Goal: Task Accomplishment & Management: Use online tool/utility

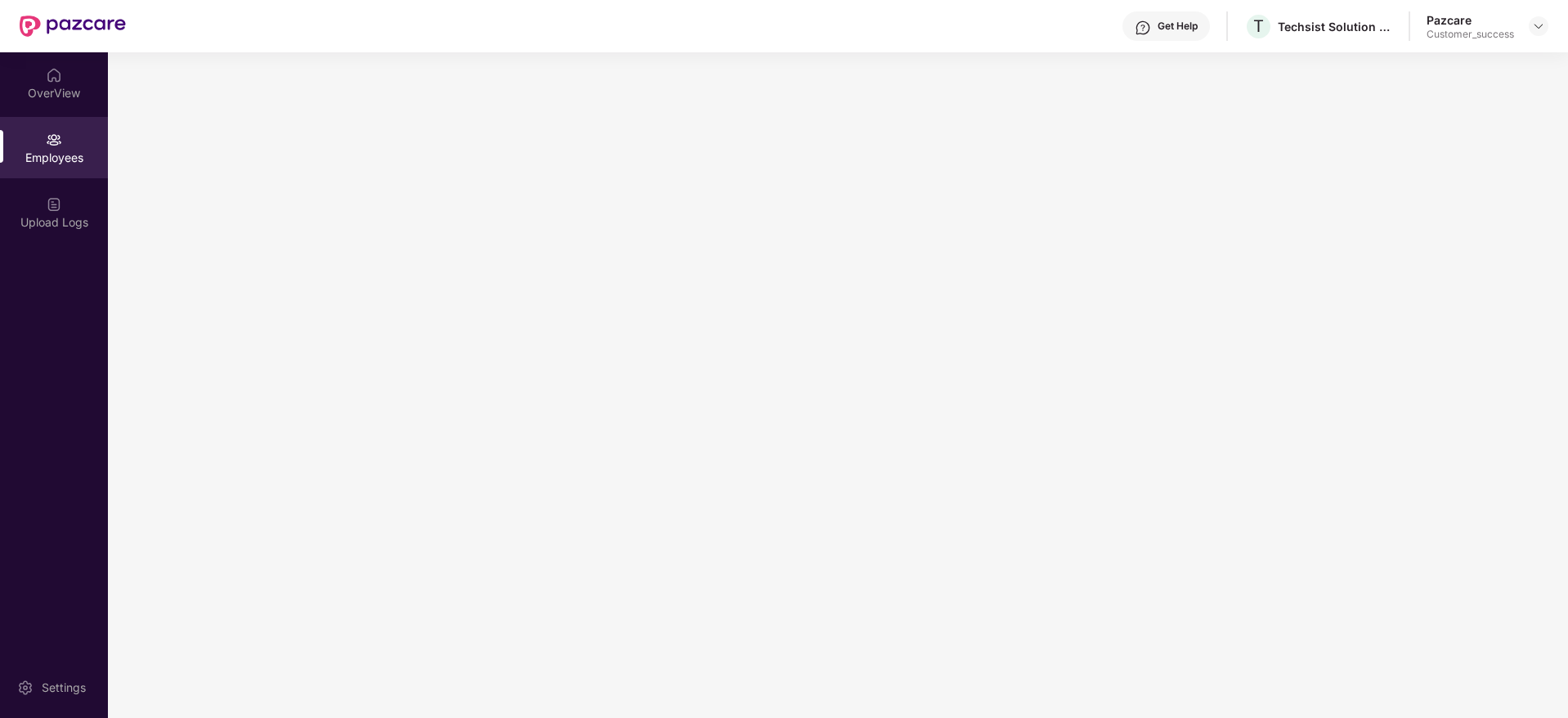
click at [1550, 29] on header "Get Help T Techsist Solution Private Limited Pazcare Customer_success" at bounding box center [784, 26] width 1568 height 52
click at [1539, 34] on div at bounding box center [1538, 26] width 19 height 19
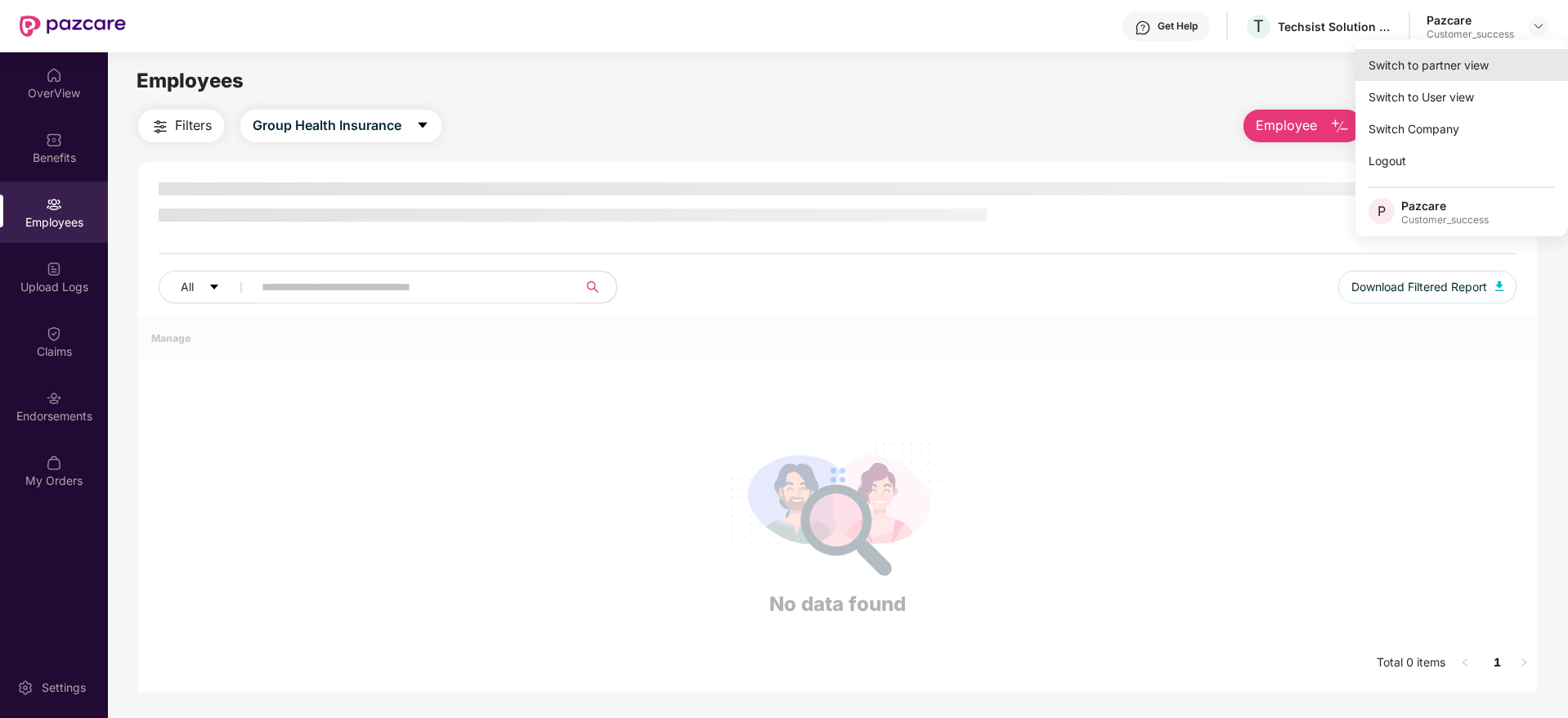
click at [1430, 70] on div "Switch to partner view" at bounding box center [1462, 65] width 213 height 32
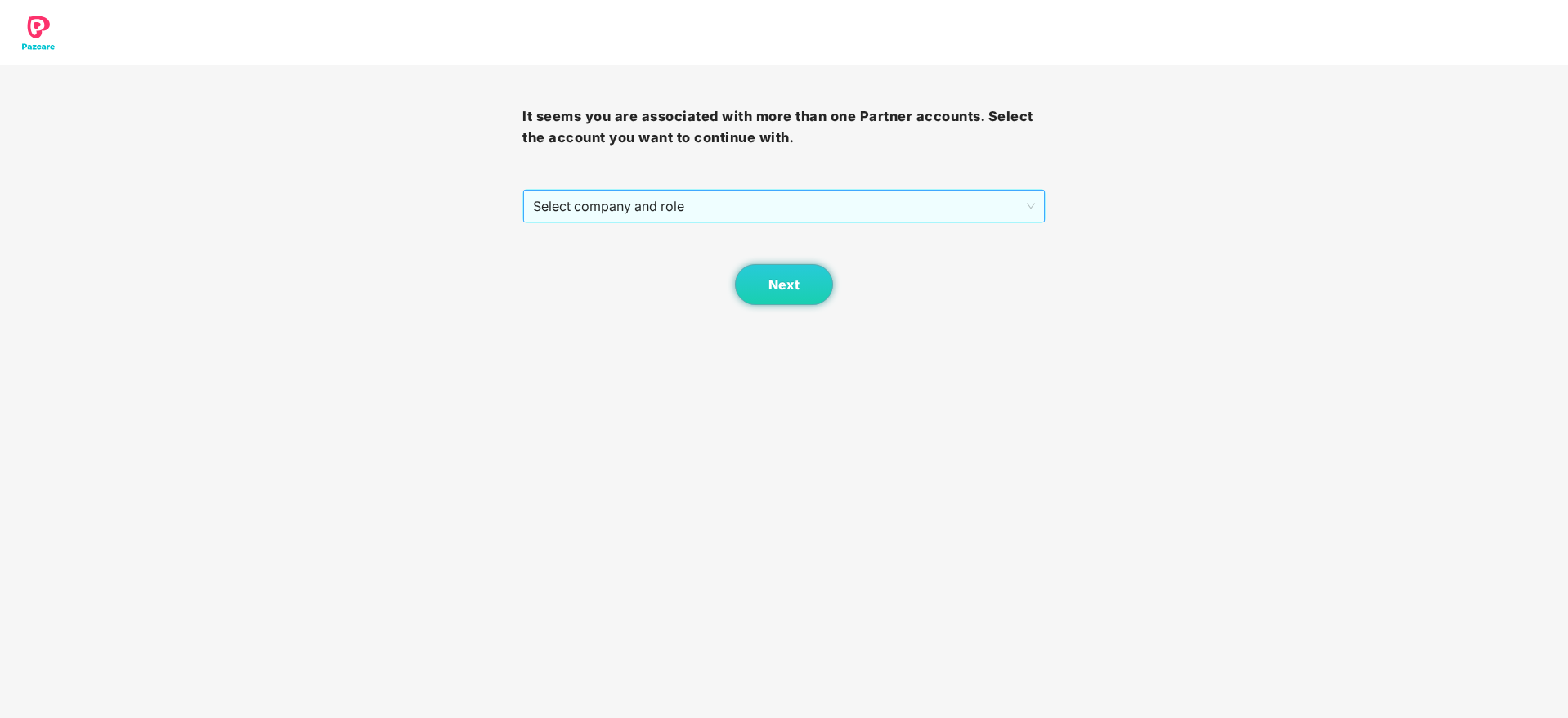
click at [890, 221] on div "Select company and role" at bounding box center [783, 206] width 521 height 33
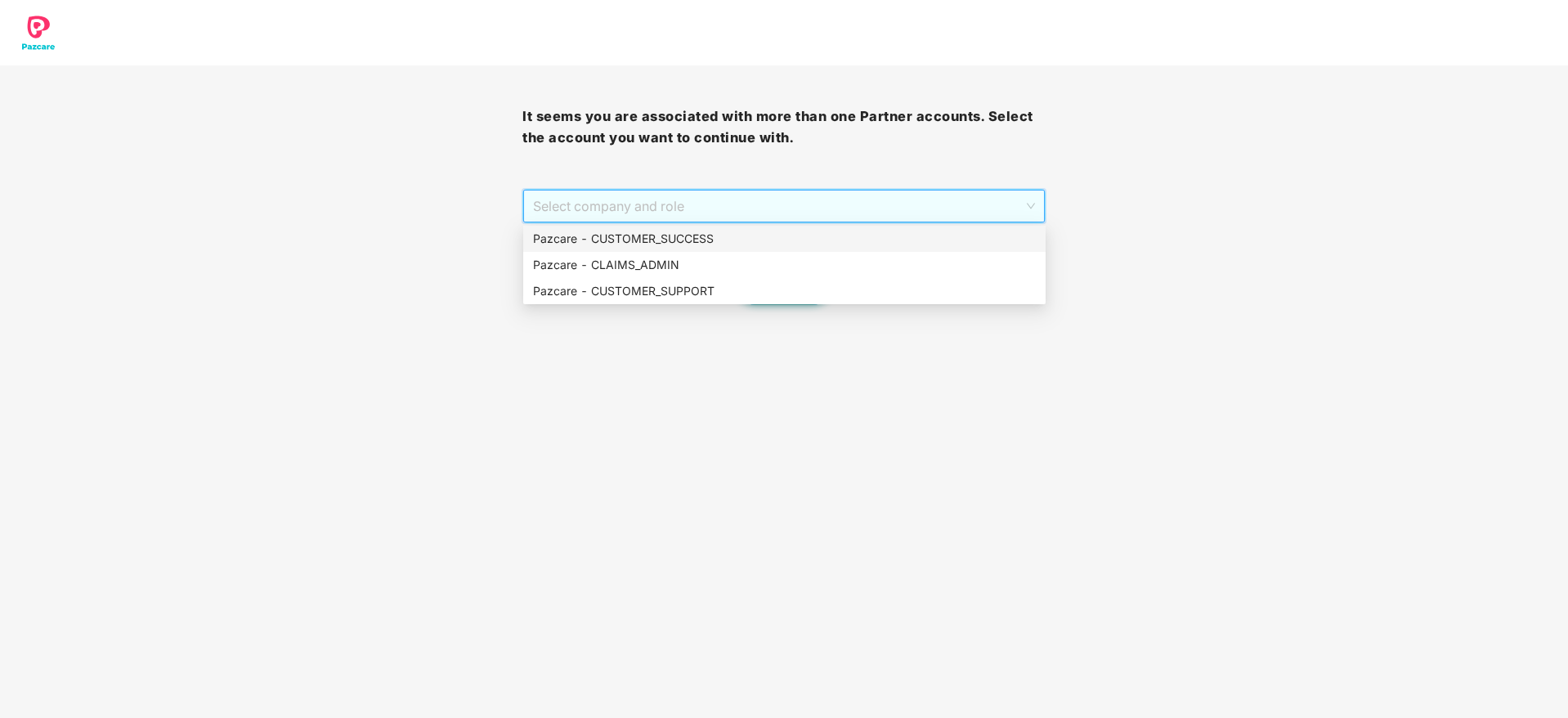
click at [838, 250] on div "Pazcare - CUSTOMER_SUCCESS" at bounding box center [784, 238] width 522 height 26
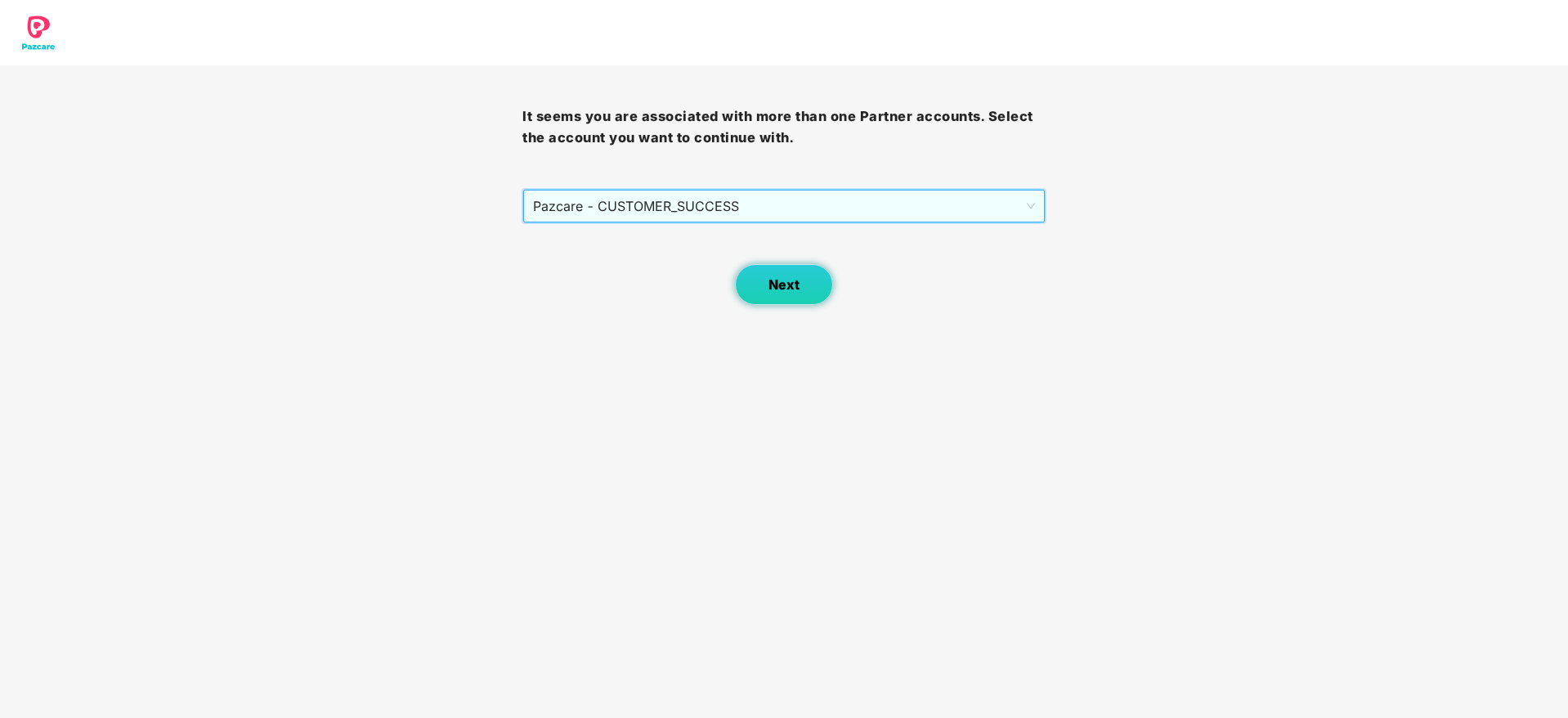
click at [807, 271] on button "Next" at bounding box center [784, 284] width 98 height 41
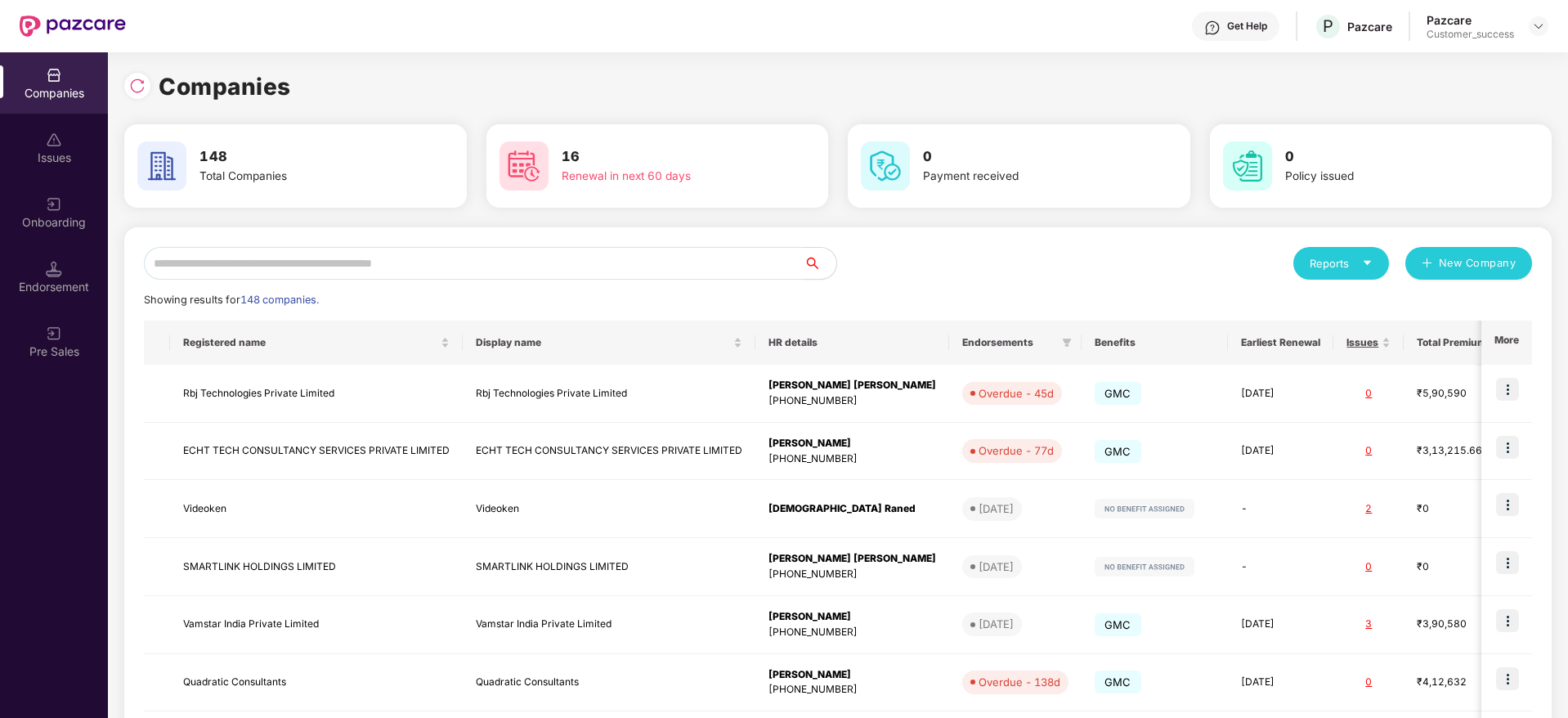
click at [792, 268] on input "text" at bounding box center [474, 263] width 660 height 33
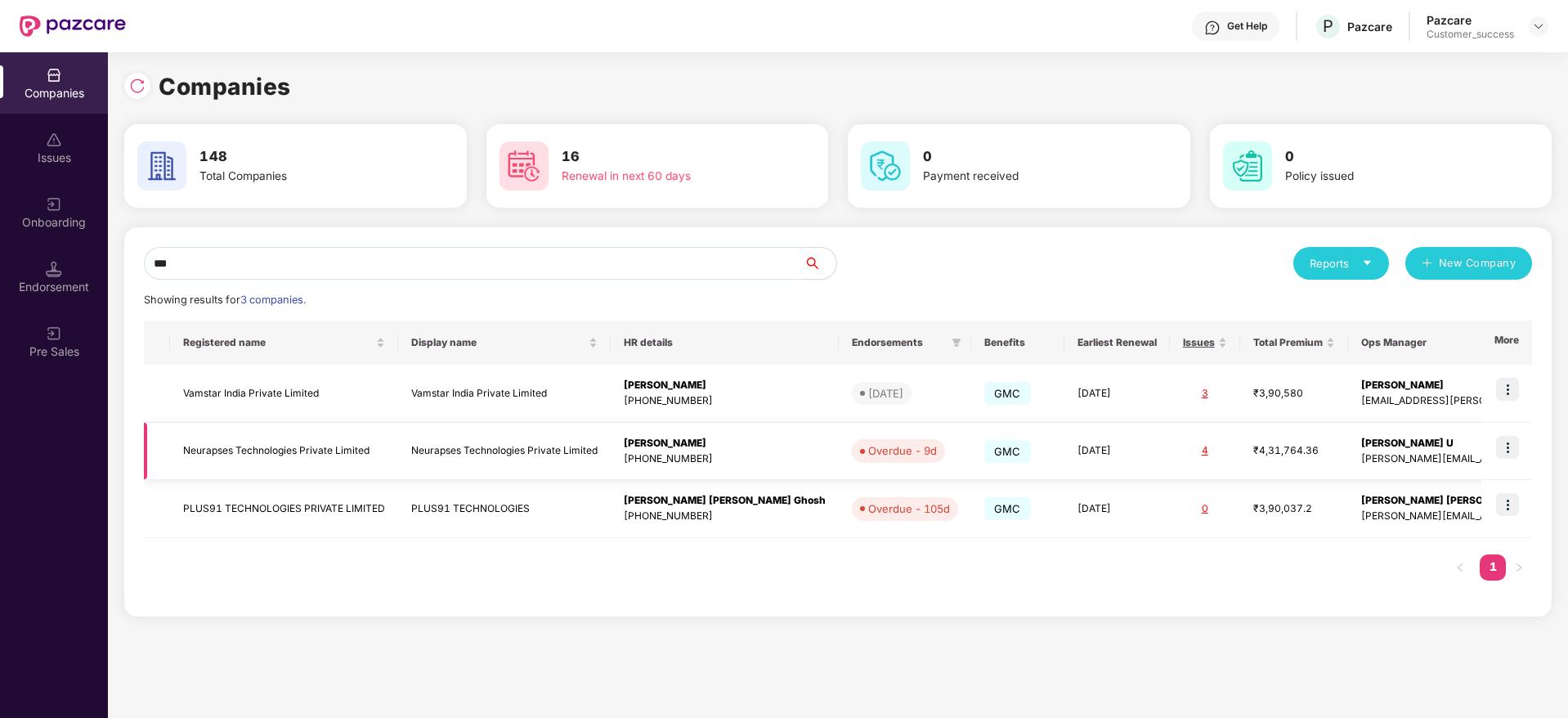
type input "***"
click at [1519, 454] on img at bounding box center [1507, 447] width 23 height 23
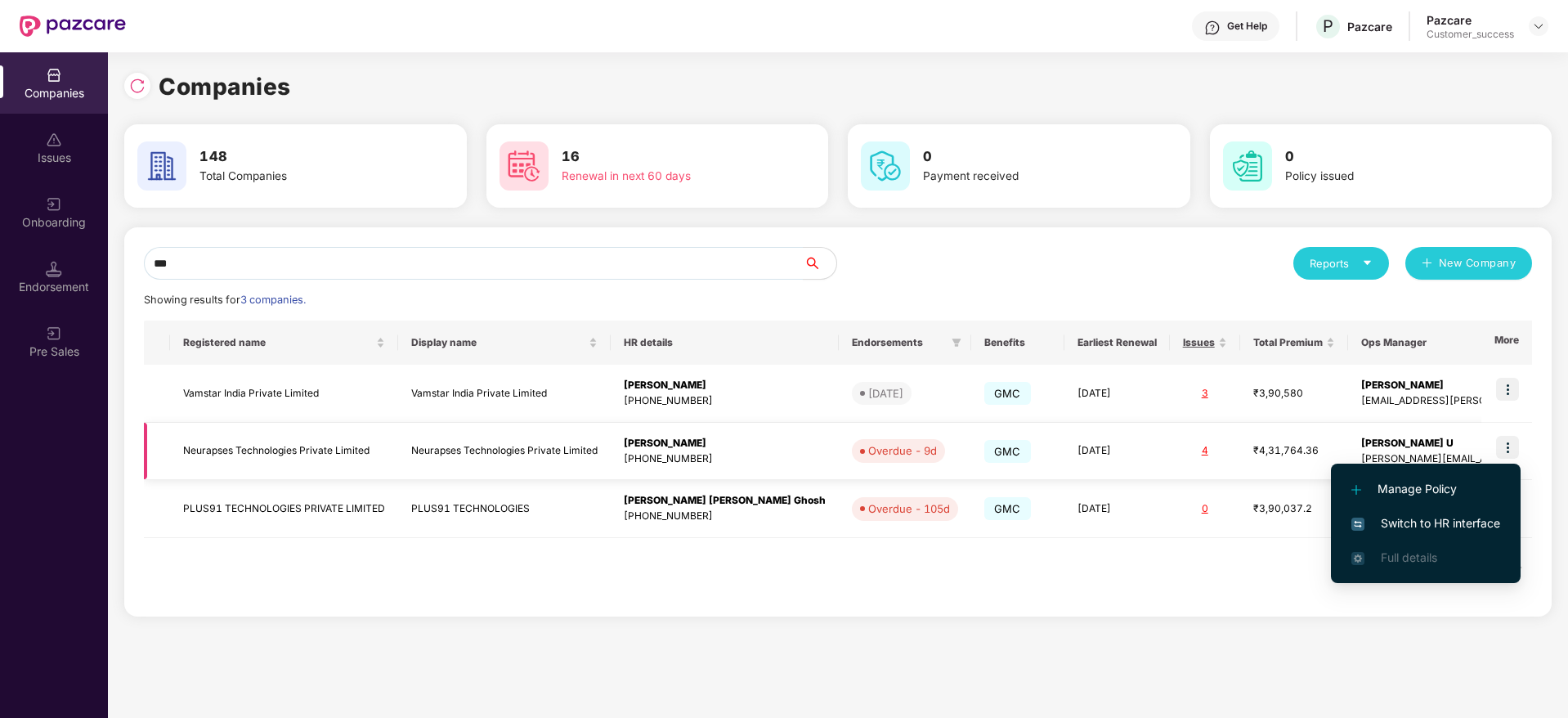
click at [1513, 449] on img at bounding box center [1507, 447] width 23 height 23
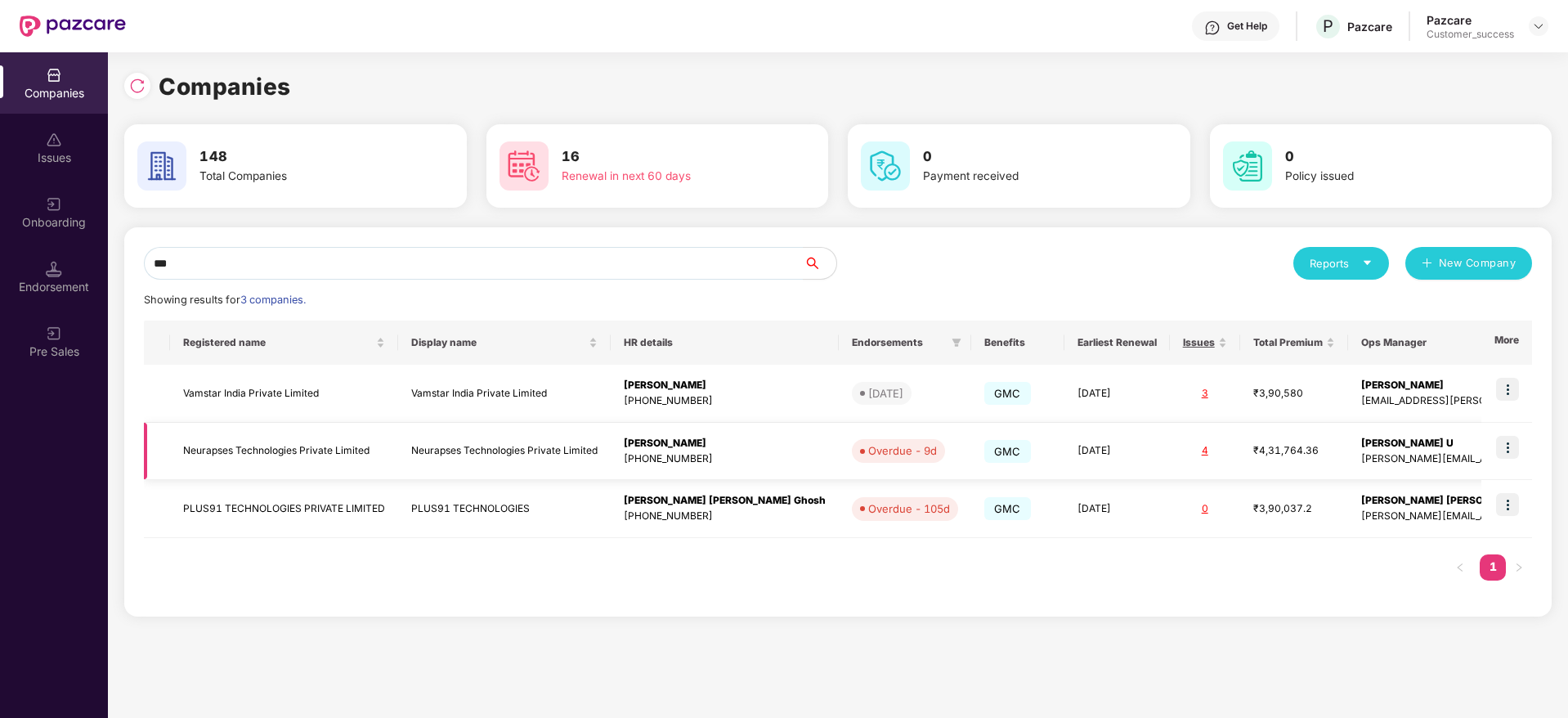
click at [1513, 449] on img at bounding box center [1507, 447] width 23 height 23
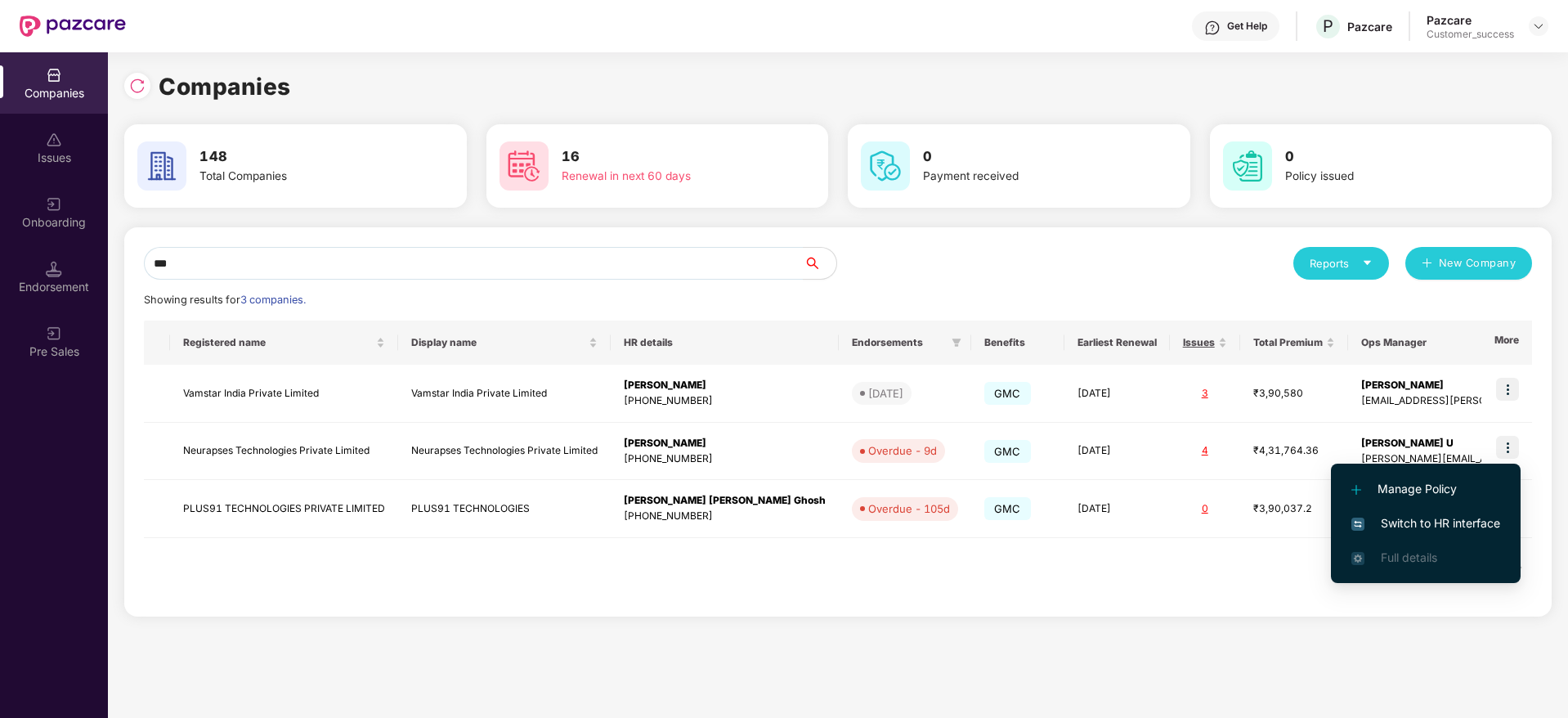
click at [1446, 518] on span "Switch to HR interface" at bounding box center [1425, 523] width 148 height 18
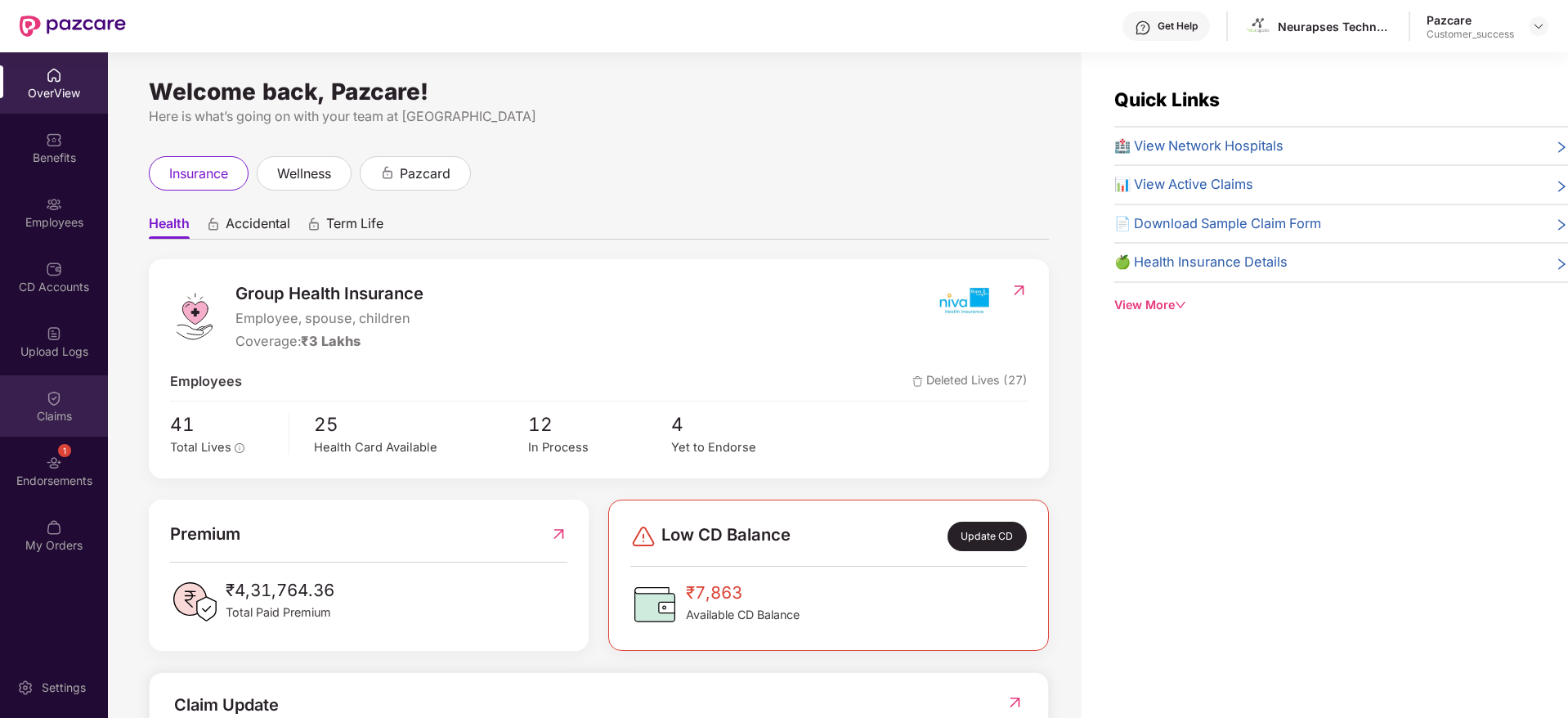
click at [67, 385] on div "Claims" at bounding box center [54, 406] width 108 height 61
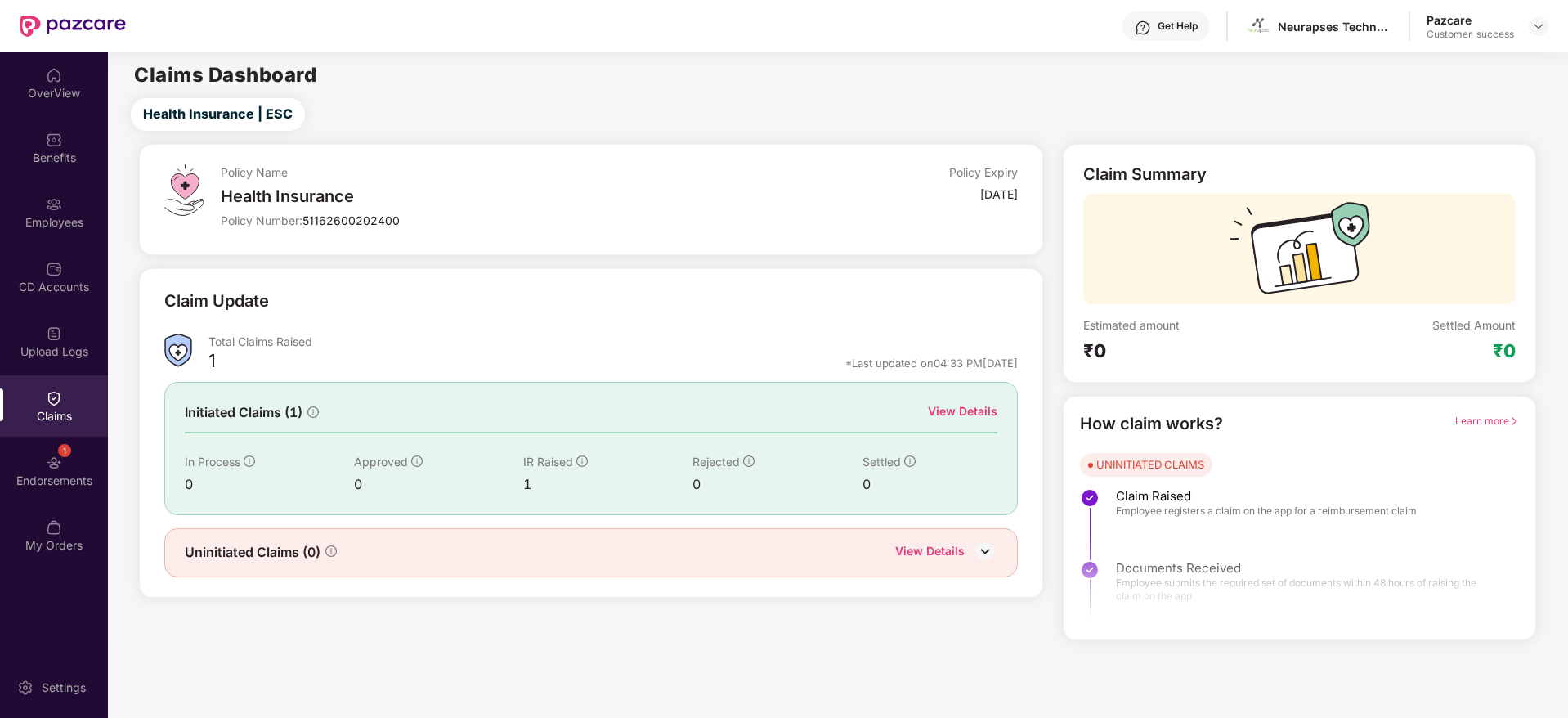
click at [939, 422] on div "View Details" at bounding box center [963, 413] width 70 height 20
click at [950, 411] on div "View Details" at bounding box center [963, 411] width 70 height 18
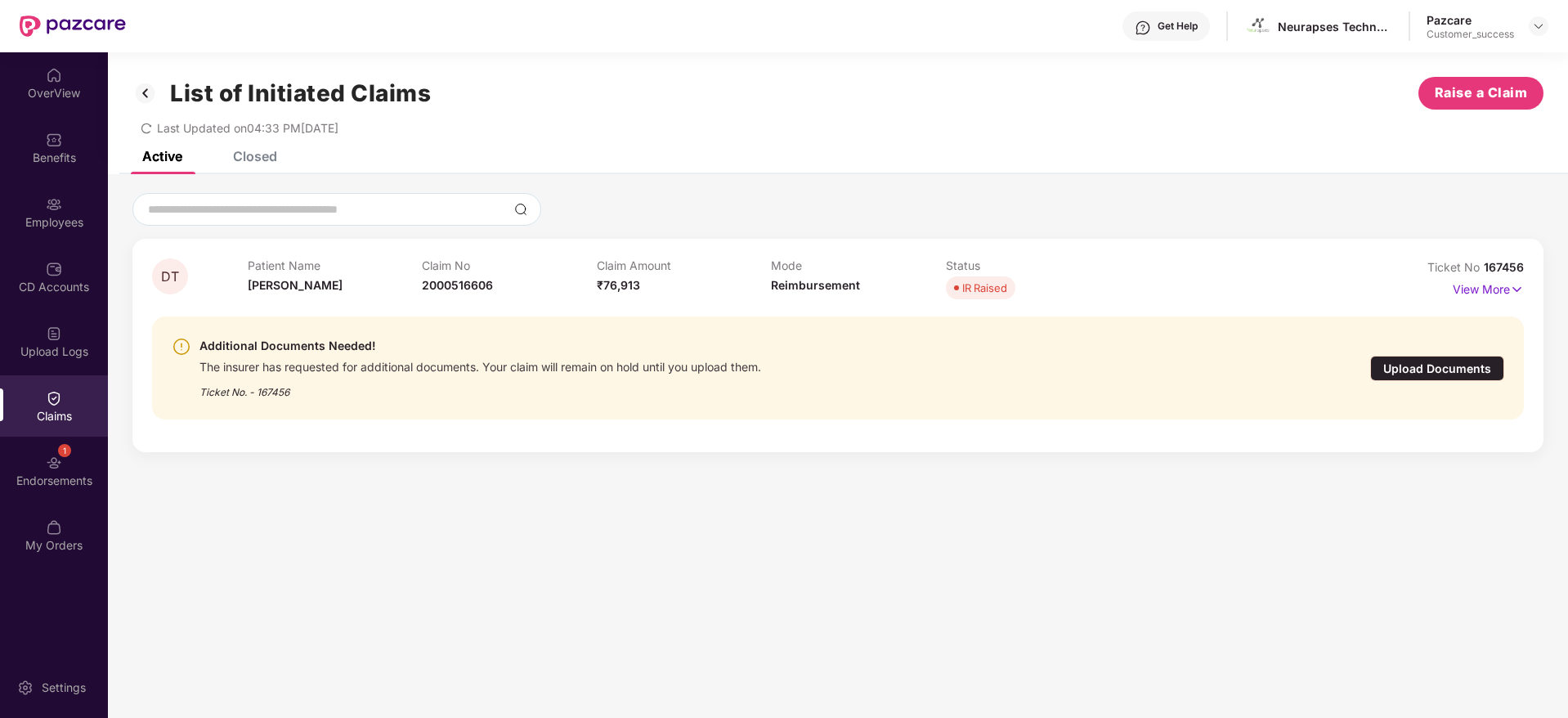
click at [1474, 272] on span "Ticket No" at bounding box center [1455, 267] width 56 height 14
copy div "Ticket No 167456"
click at [1528, 13] on div "Pazcare Customer_success" at bounding box center [1487, 27] width 122 height 29
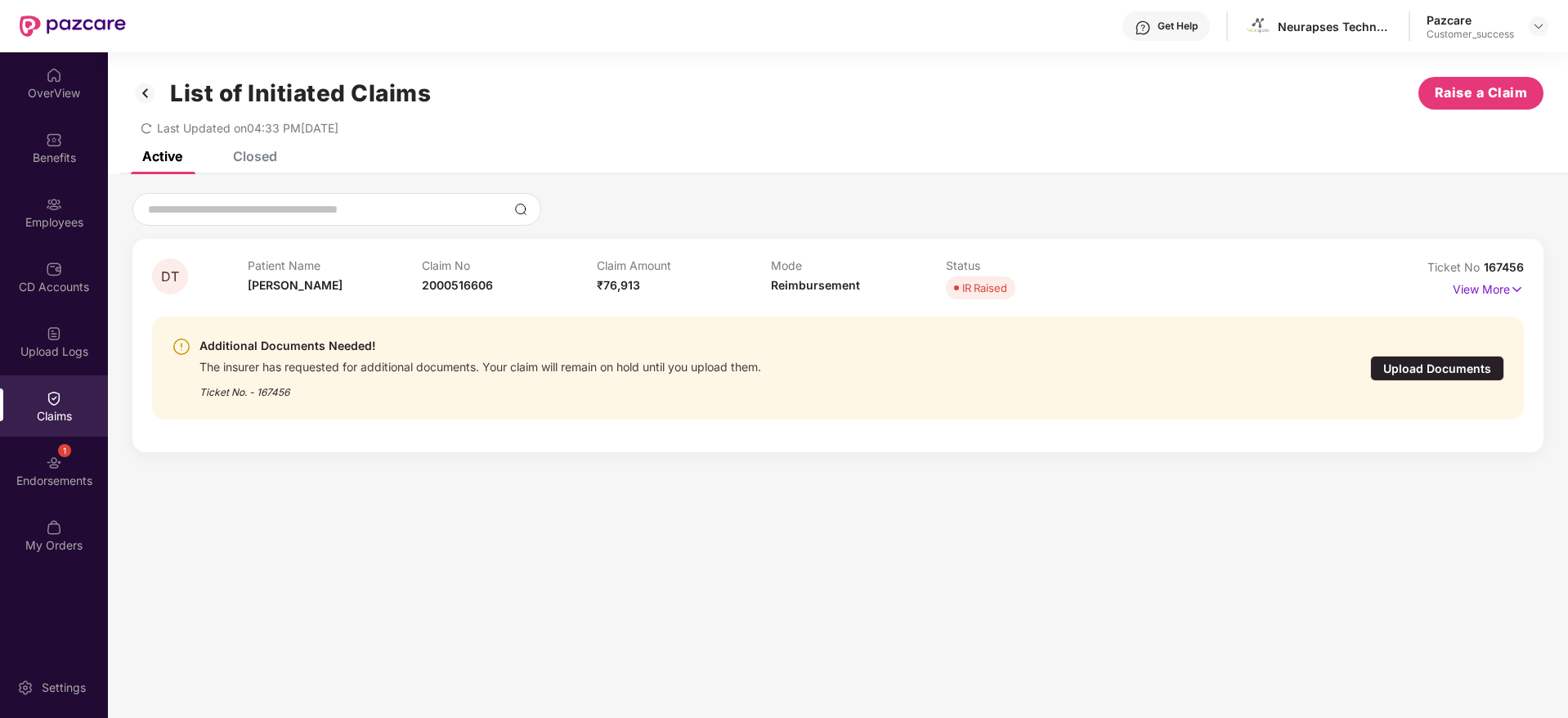
click at [1550, 32] on header "Get Help Neurapses Technologies Private Limited Pazcare Customer_success" at bounding box center [784, 26] width 1568 height 52
click at [1534, 40] on div "Get Help Neurapses Technologies Private Limited Pazcare Customer_success" at bounding box center [837, 26] width 1423 height 52
click at [1533, 39] on div "Get Help Neurapses Technologies Private Limited Pazcare Customer_success" at bounding box center [837, 26] width 1423 height 52
click at [1537, 36] on div "Pazcare Customer_success" at bounding box center [1487, 27] width 122 height 29
click at [1533, 29] on img at bounding box center [1539, 26] width 13 height 13
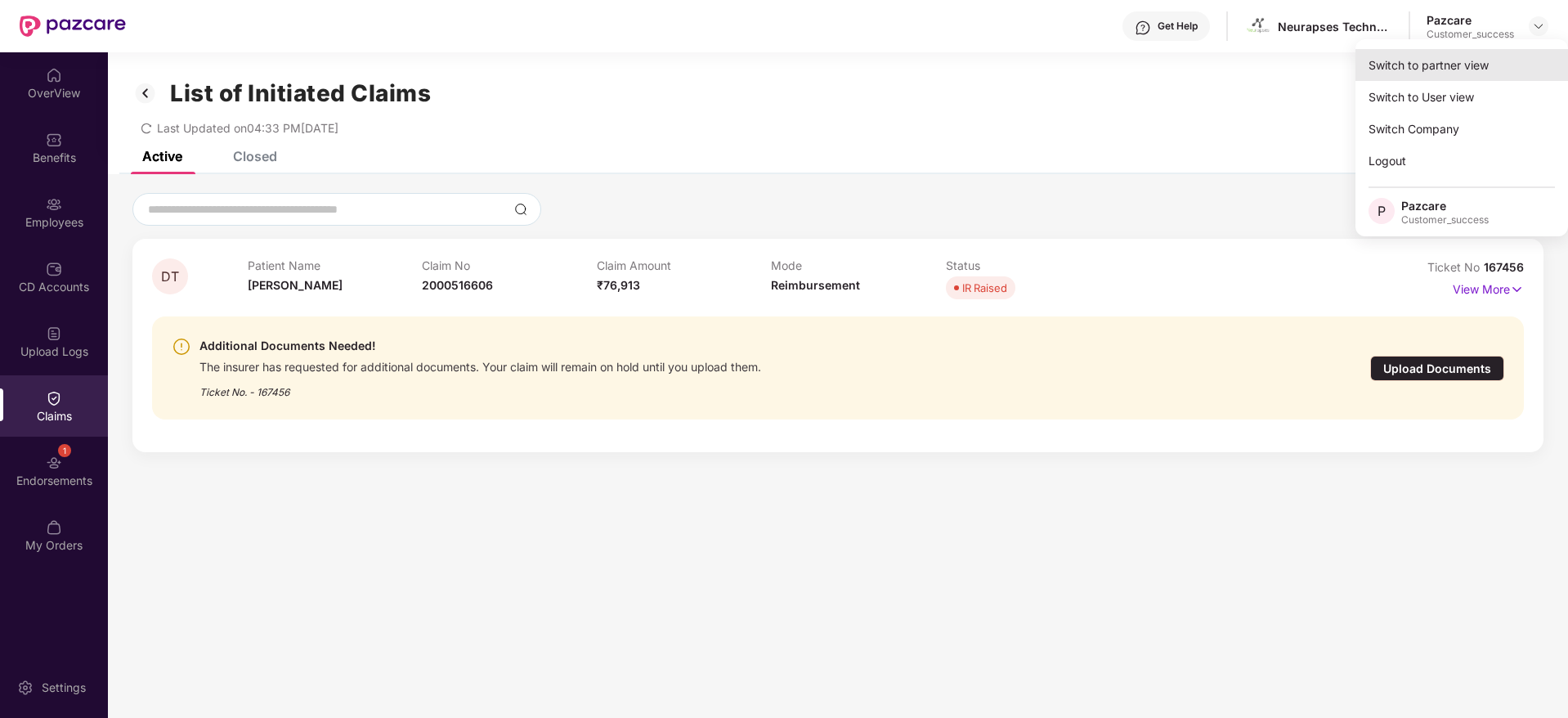
click at [1512, 60] on div "Switch to partner view" at bounding box center [1462, 65] width 213 height 32
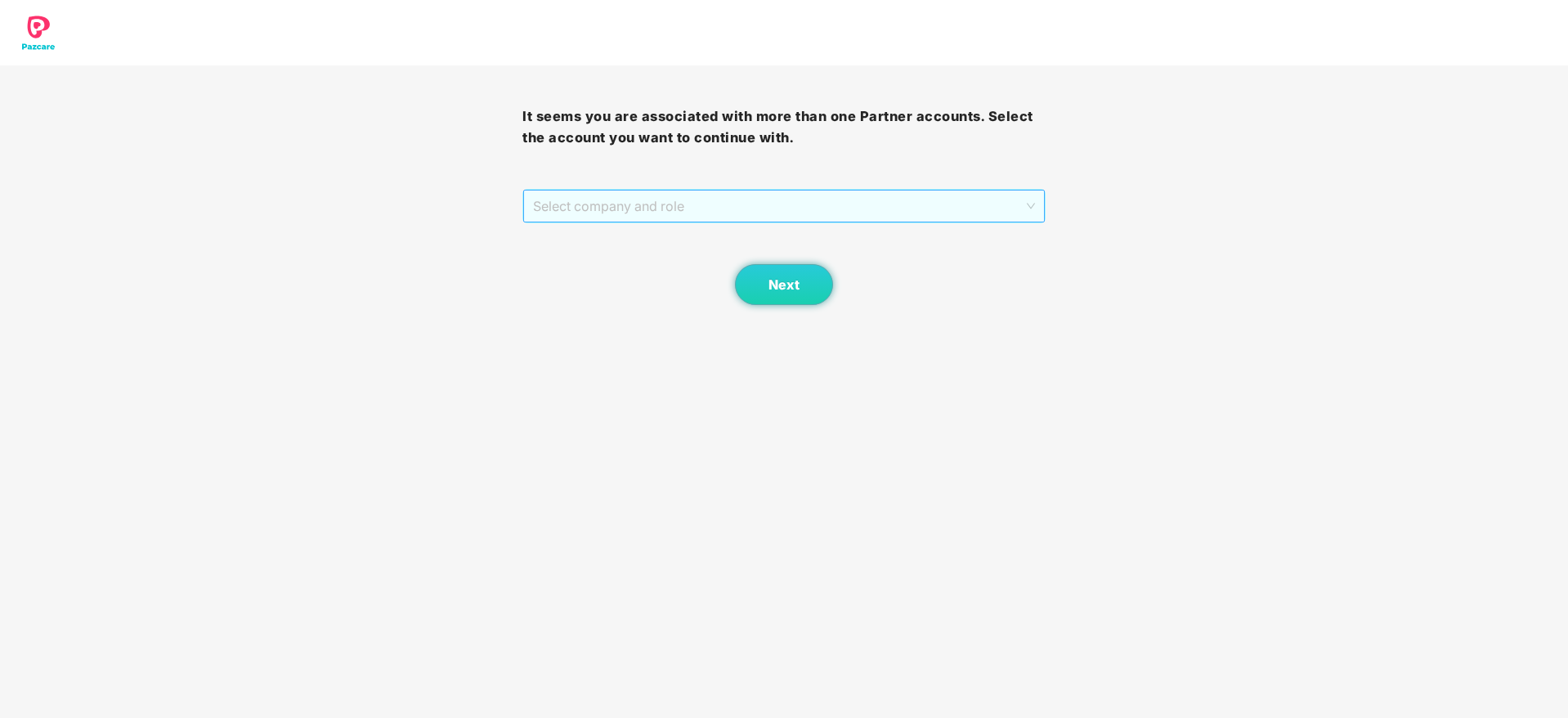
drag, startPoint x: 794, startPoint y: 195, endPoint x: 792, endPoint y: 212, distance: 17.1
click at [793, 195] on span "Select company and role" at bounding box center [784, 206] width 501 height 31
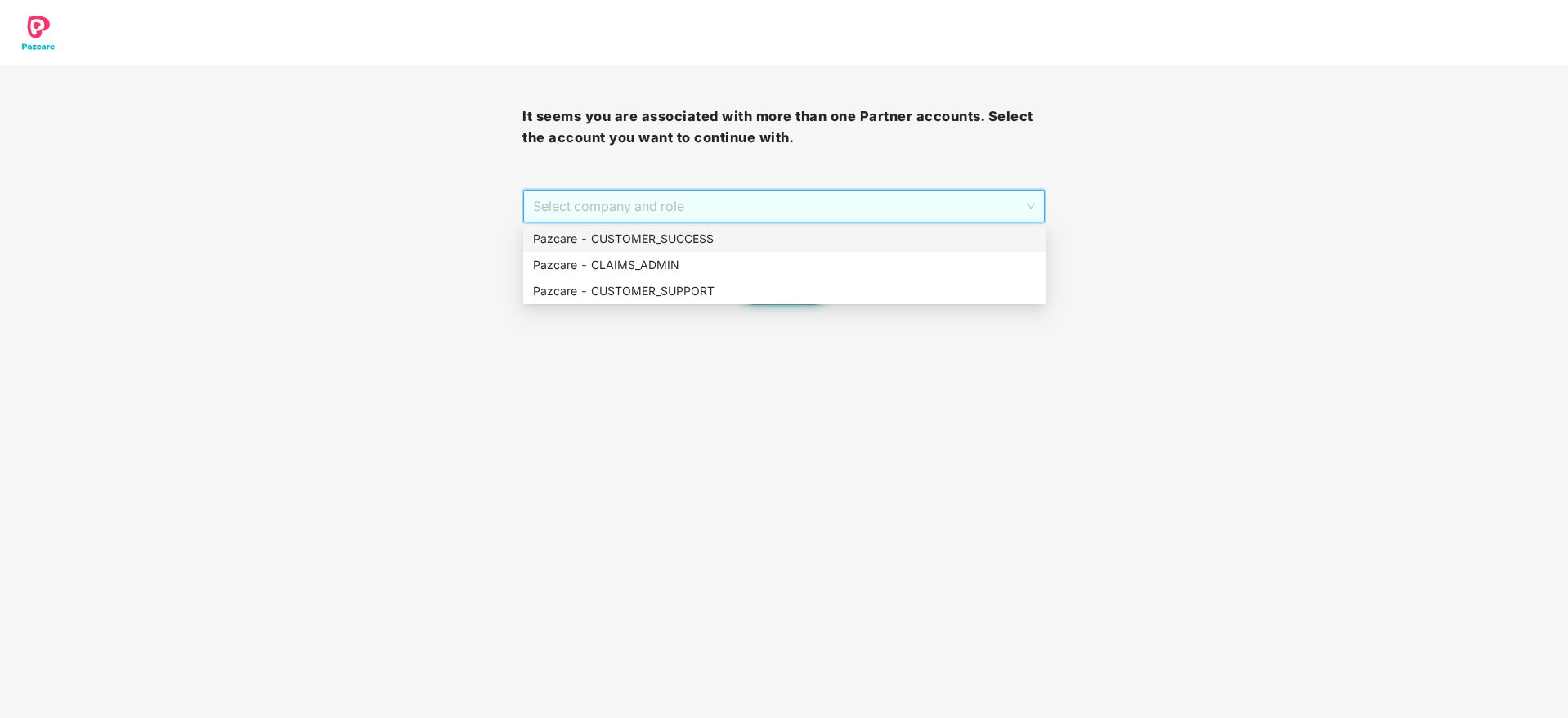
click at [786, 242] on div "Pazcare - CUSTOMER_SUCCESS" at bounding box center [785, 238] width 503 height 18
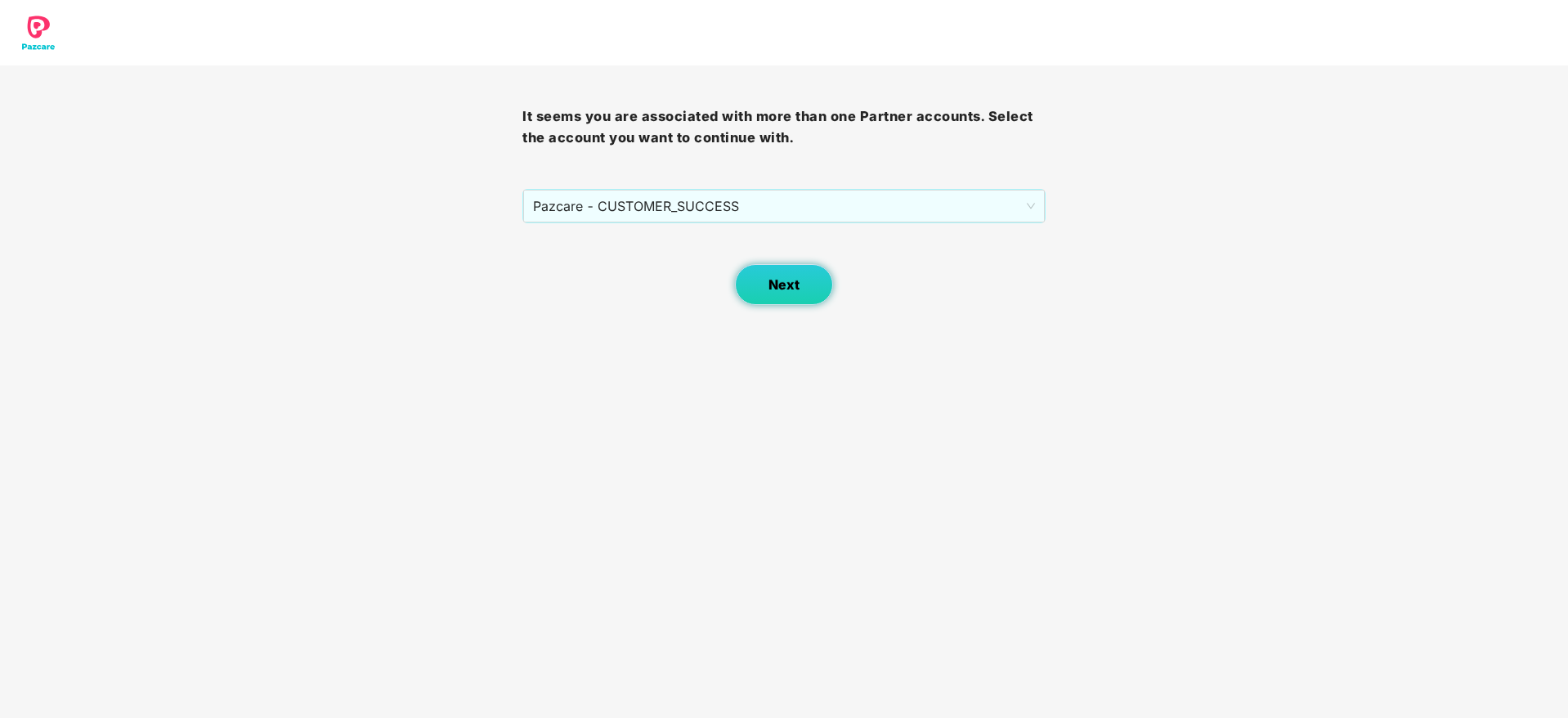
click at [752, 278] on button "Next" at bounding box center [784, 284] width 98 height 41
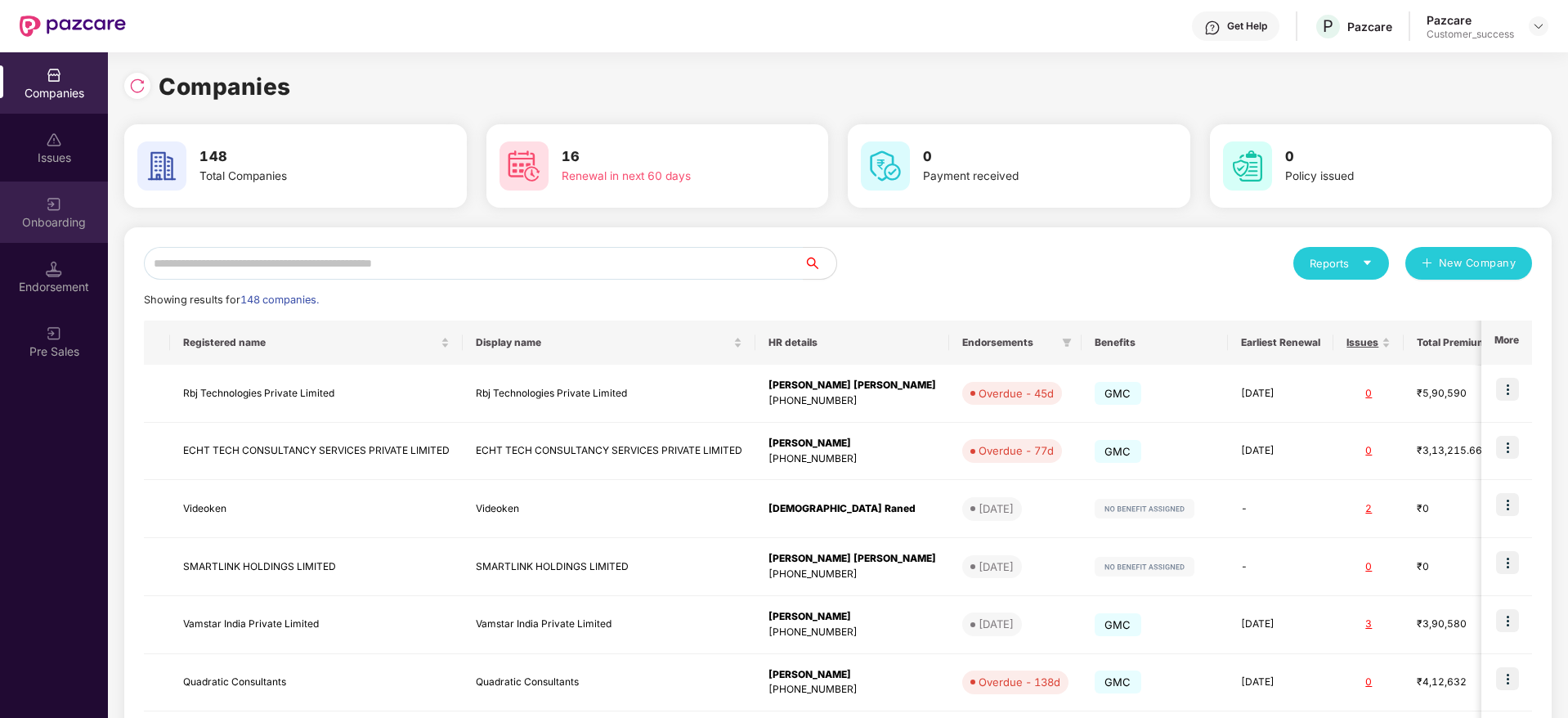
click at [43, 219] on div "Onboarding" at bounding box center [54, 222] width 108 height 17
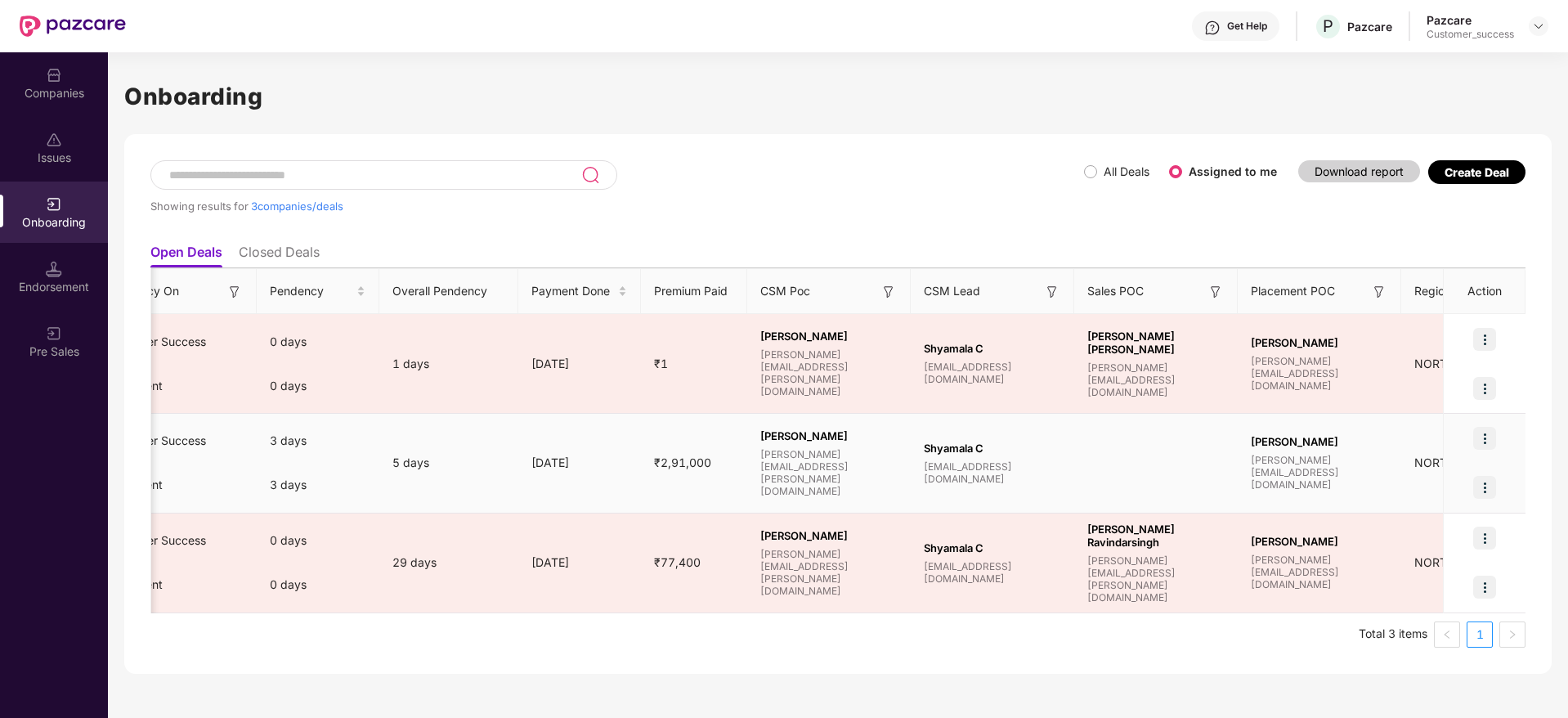
scroll to position [0, 1015]
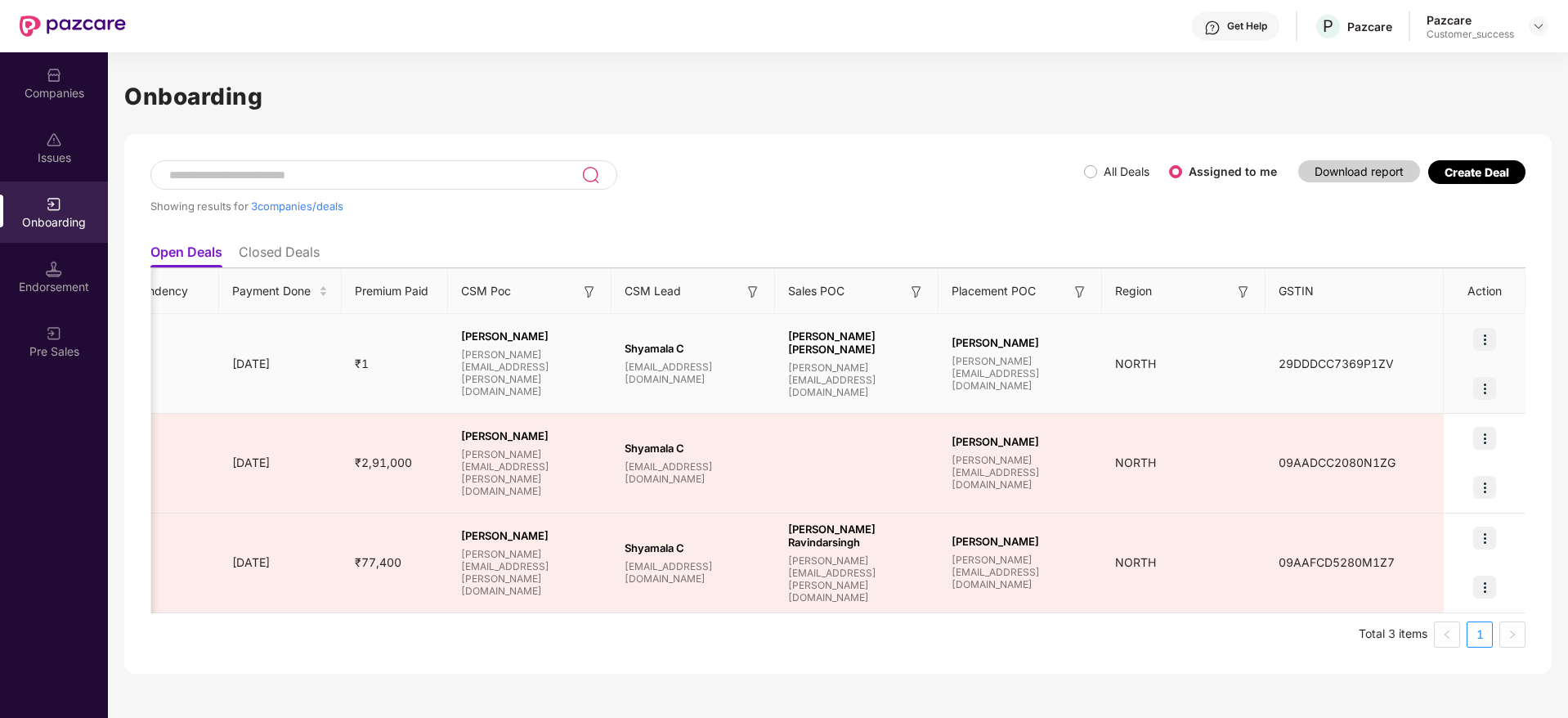
click at [1482, 330] on img at bounding box center [1484, 339] width 23 height 23
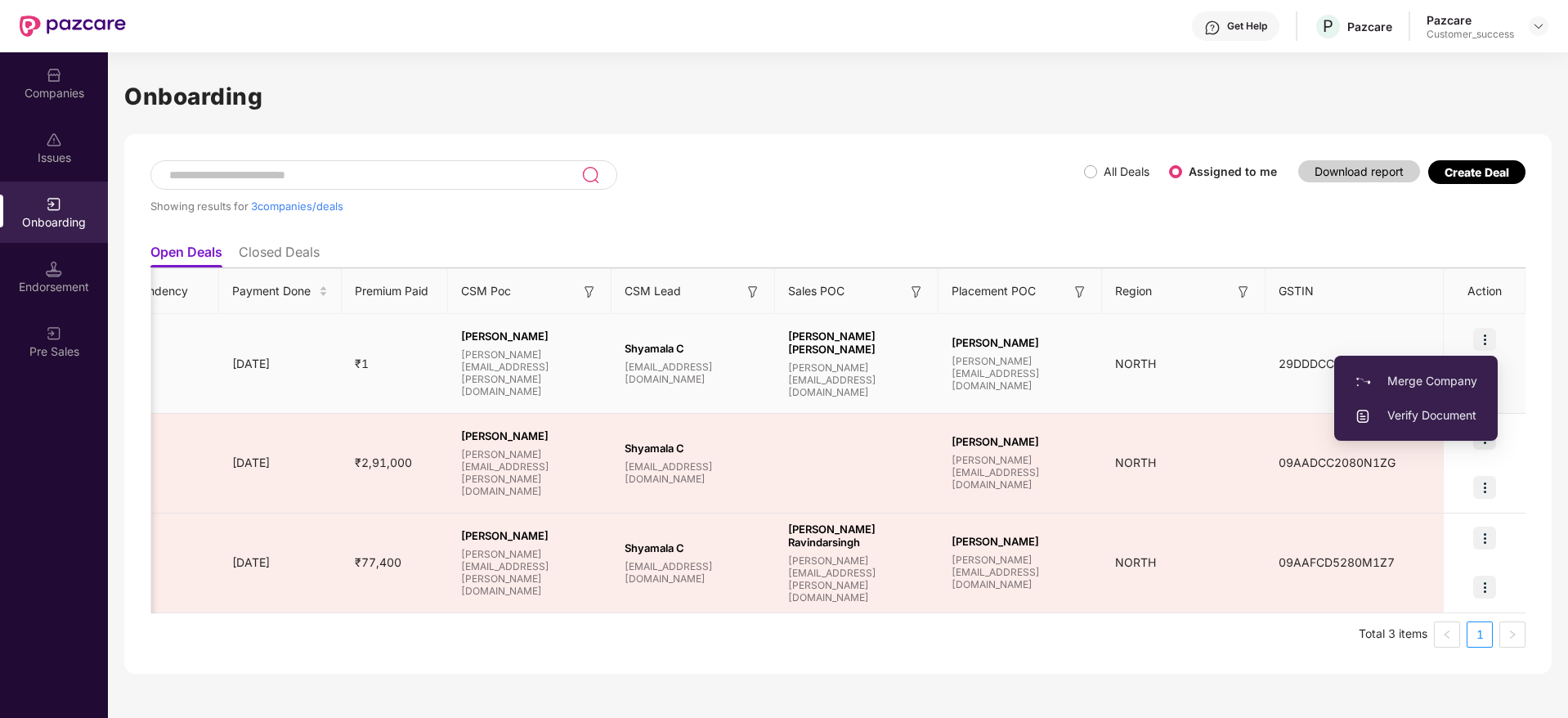
click at [1429, 414] on span "Verify Document" at bounding box center [1416, 415] width 122 height 18
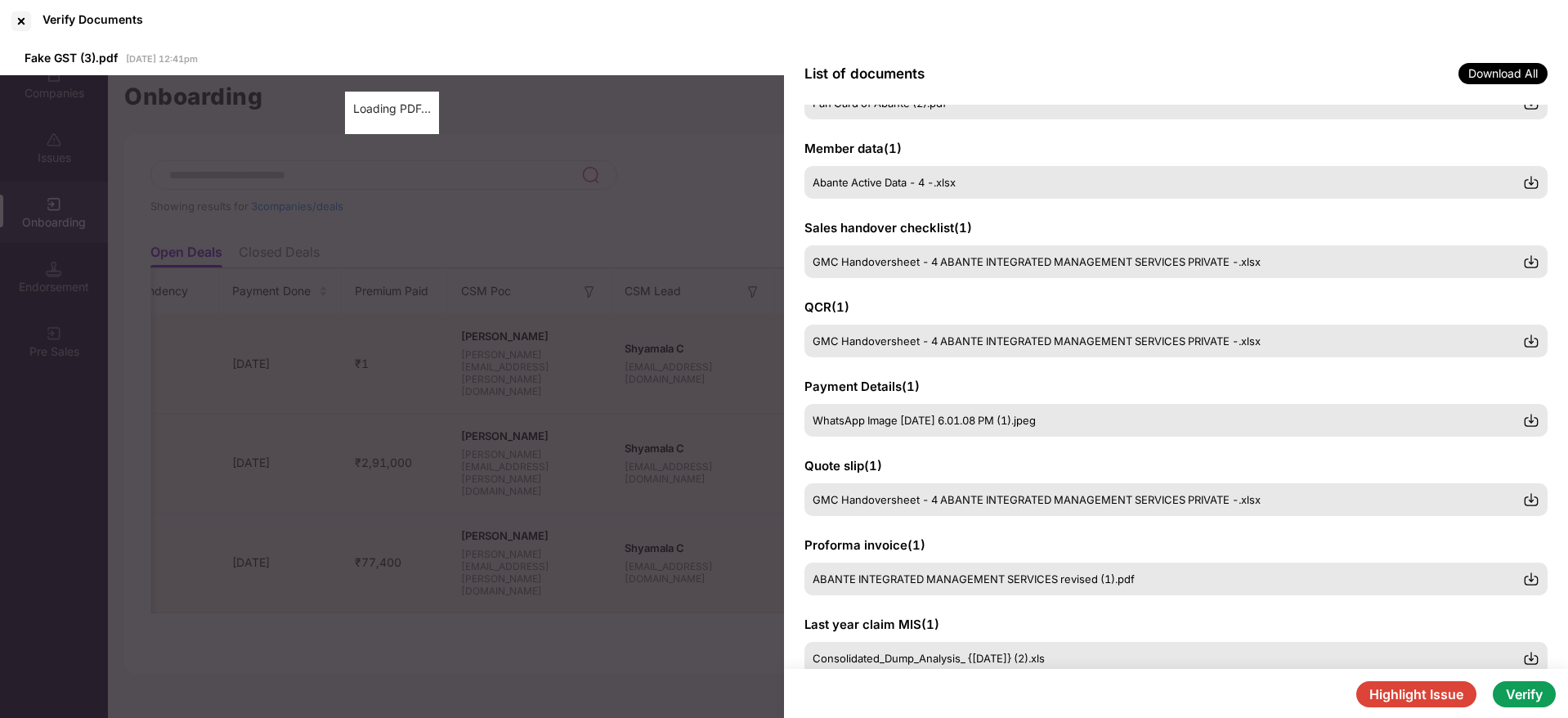
scroll to position [162, 0]
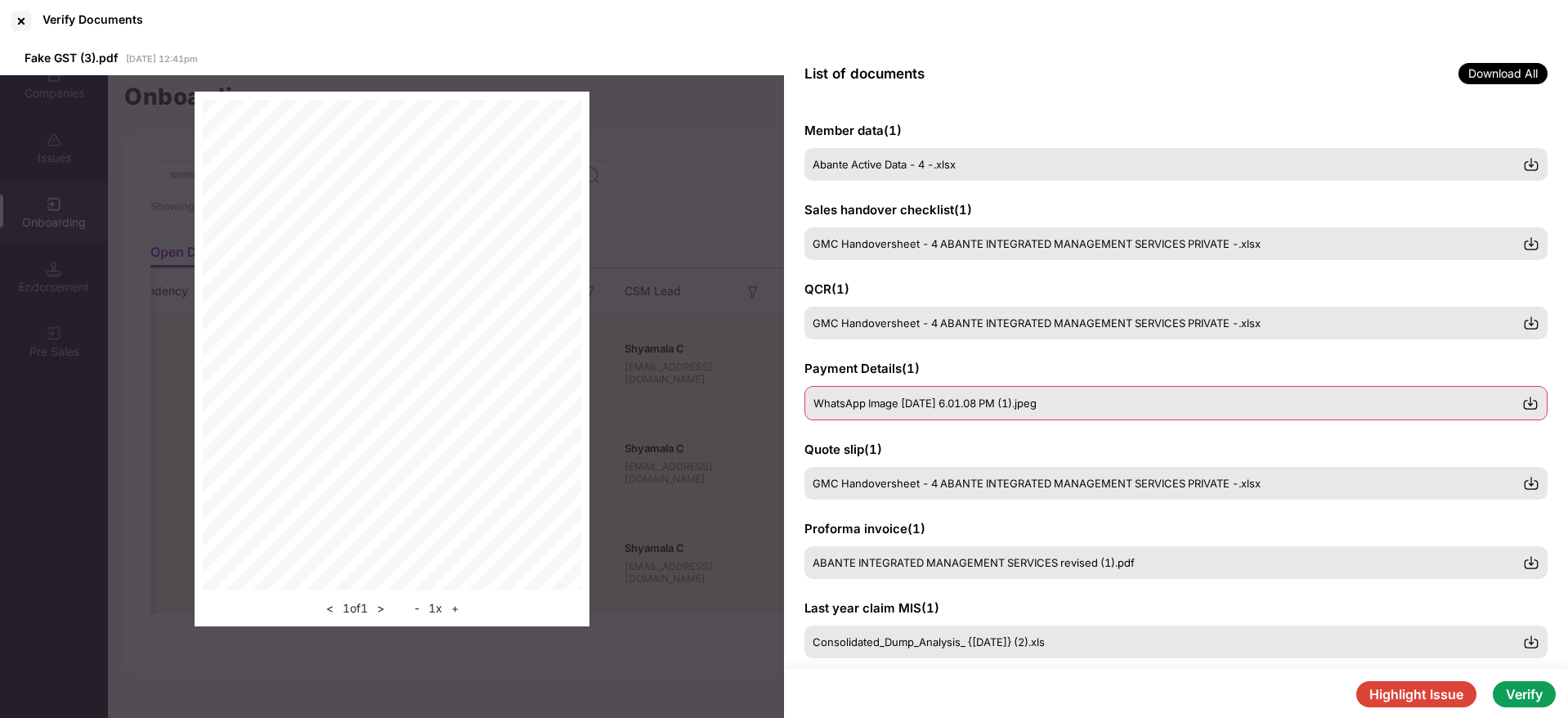
click at [1527, 398] on img at bounding box center [1531, 403] width 17 height 17
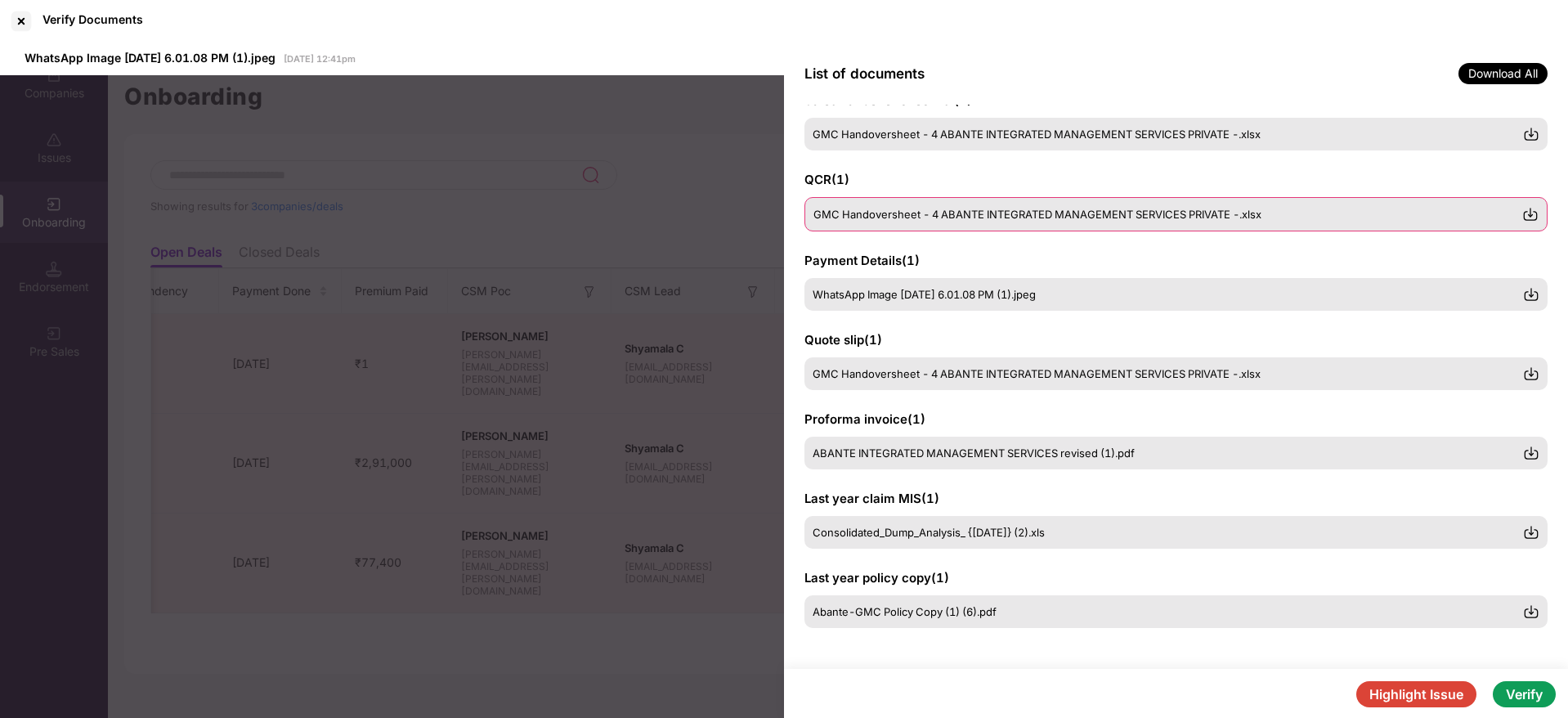
scroll to position [270, 0]
click at [1167, 455] on div "ABANTE INTEGRATED MANAGEMENT SERVICES revised (1).pdf" at bounding box center [1167, 454] width 709 height 13
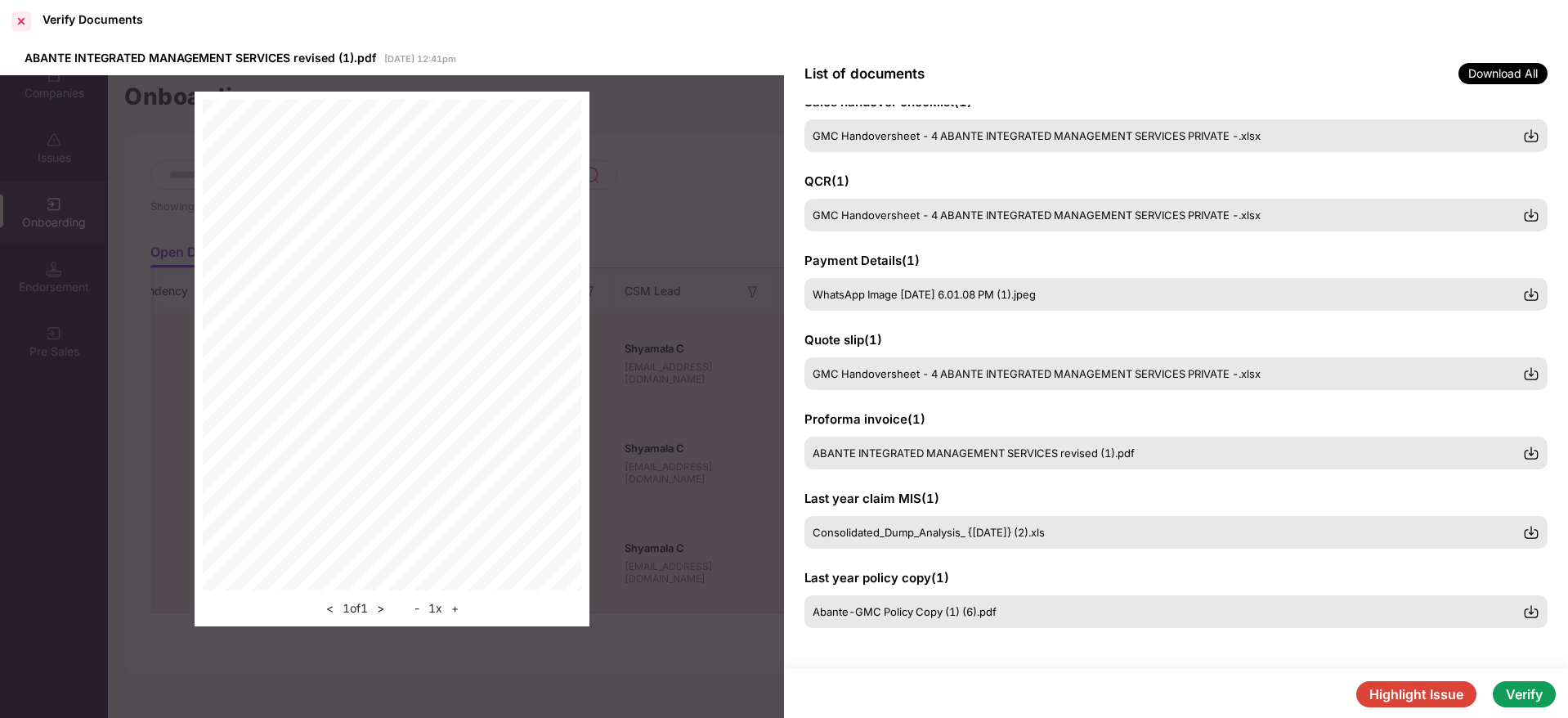
click at [12, 24] on div at bounding box center [21, 21] width 26 height 26
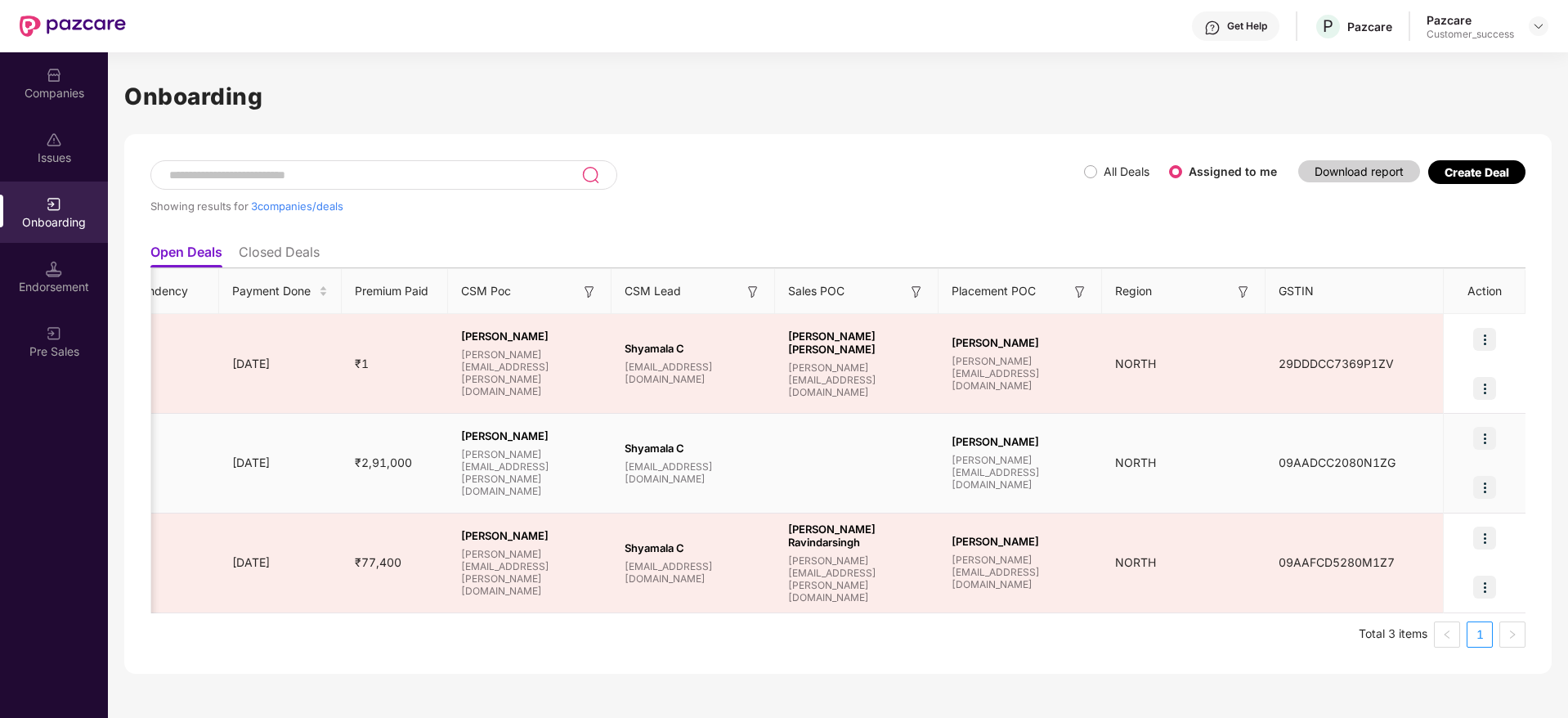
scroll to position [0, 2]
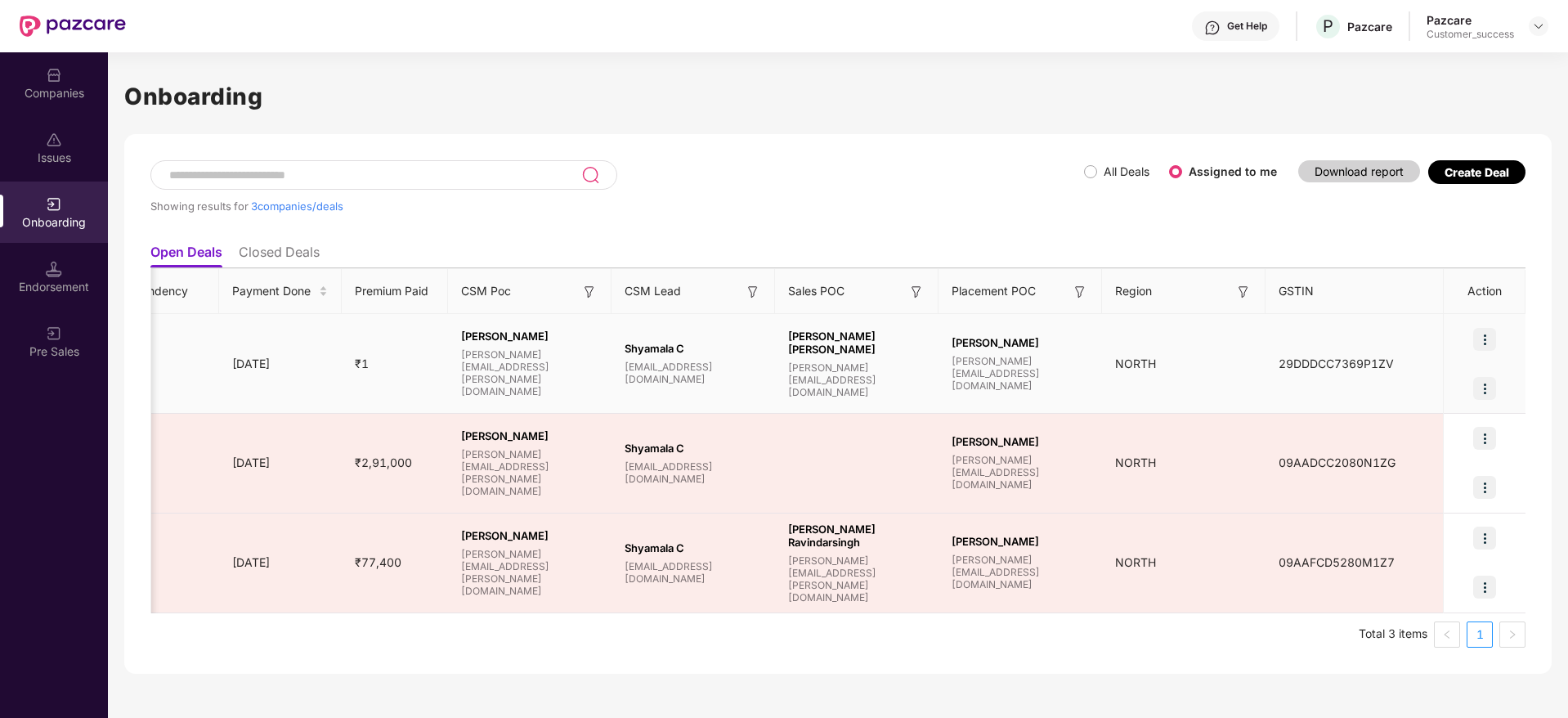
click at [807, 353] on span "[PERSON_NAME] [PERSON_NAME]" at bounding box center [857, 342] width 138 height 26
